Goal: Subscribe to service/newsletter

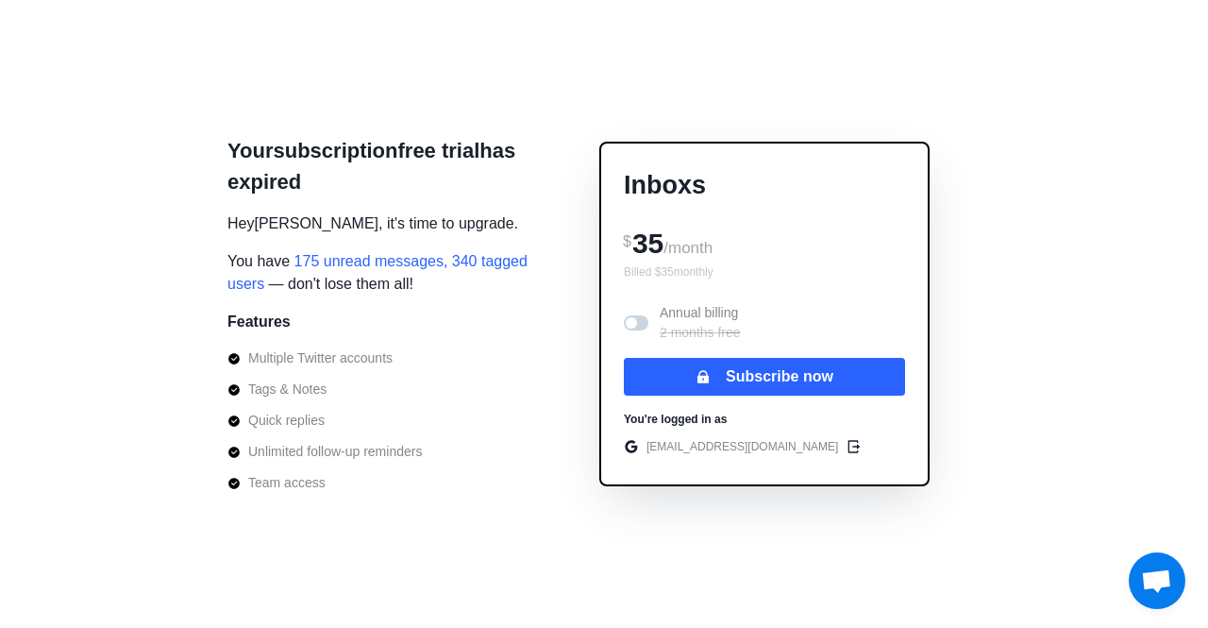
click at [741, 444] on p "adriansolarz48@gmail.com" at bounding box center [743, 446] width 192 height 17
click at [846, 445] on icon "edit" at bounding box center [853, 446] width 15 height 15
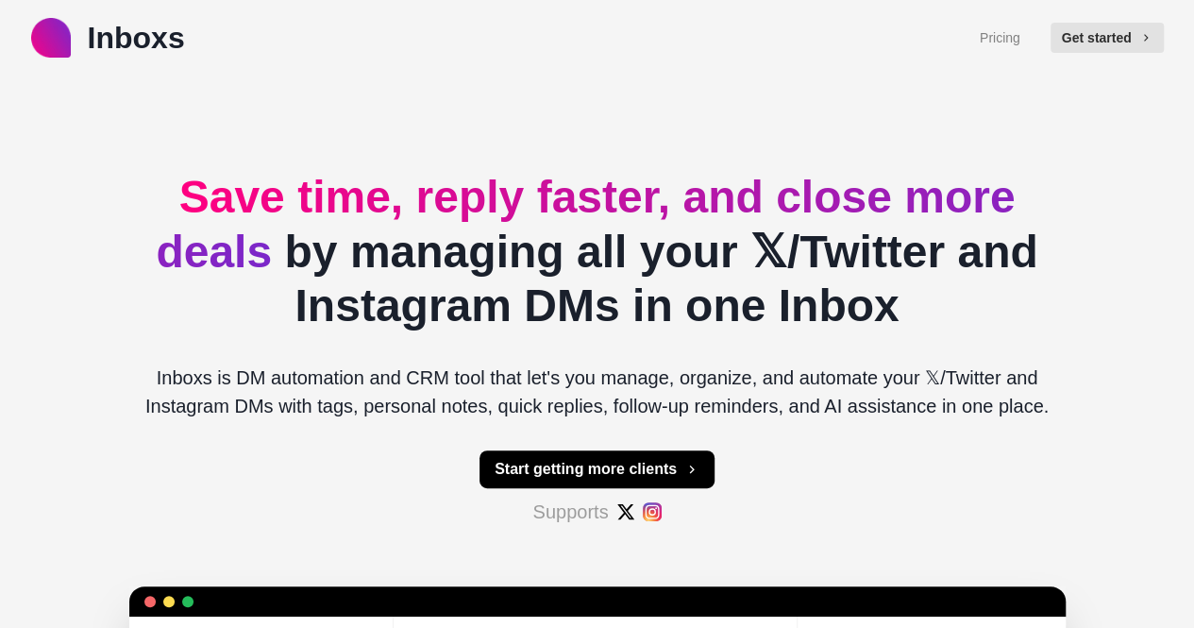
type textarea "*"
click at [1086, 37] on button "Get started" at bounding box center [1107, 38] width 113 height 30
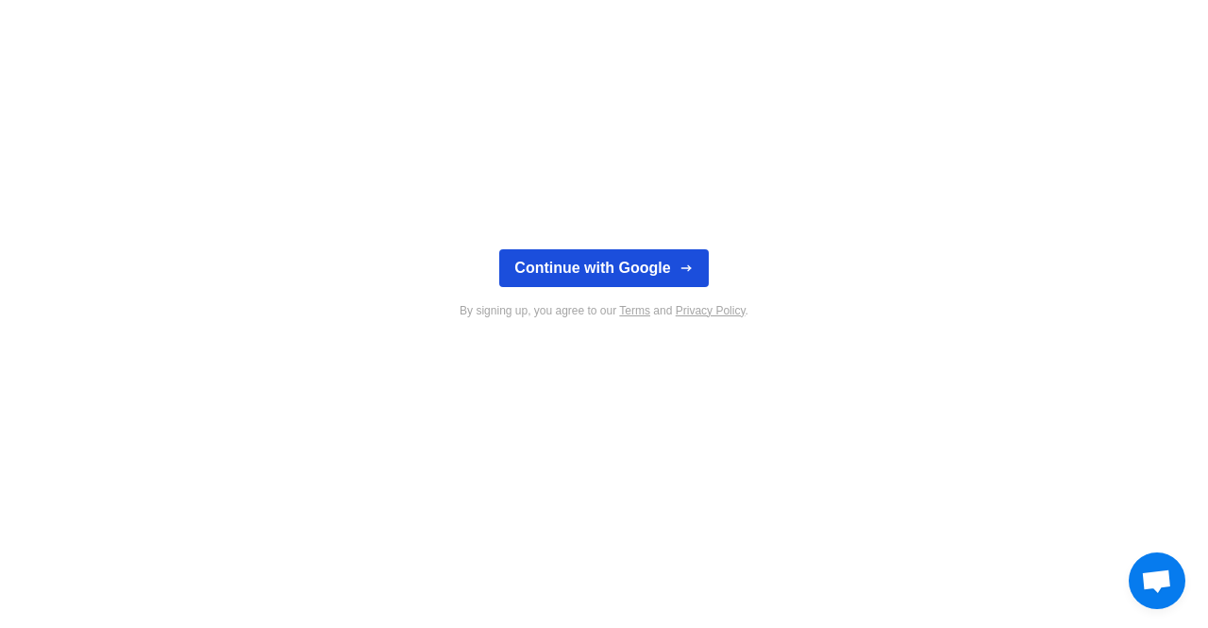
click at [597, 258] on button "Continue with Google" at bounding box center [603, 268] width 209 height 38
